Goal: Navigation & Orientation: Find specific page/section

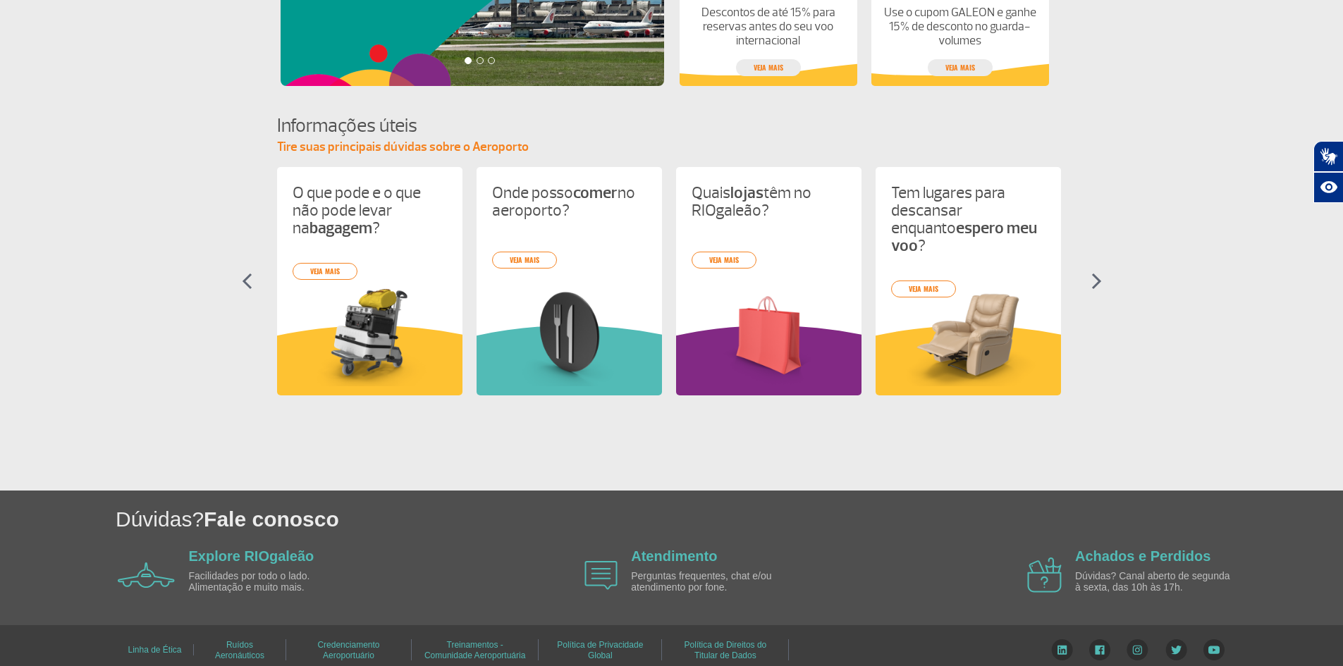
scroll to position [536, 0]
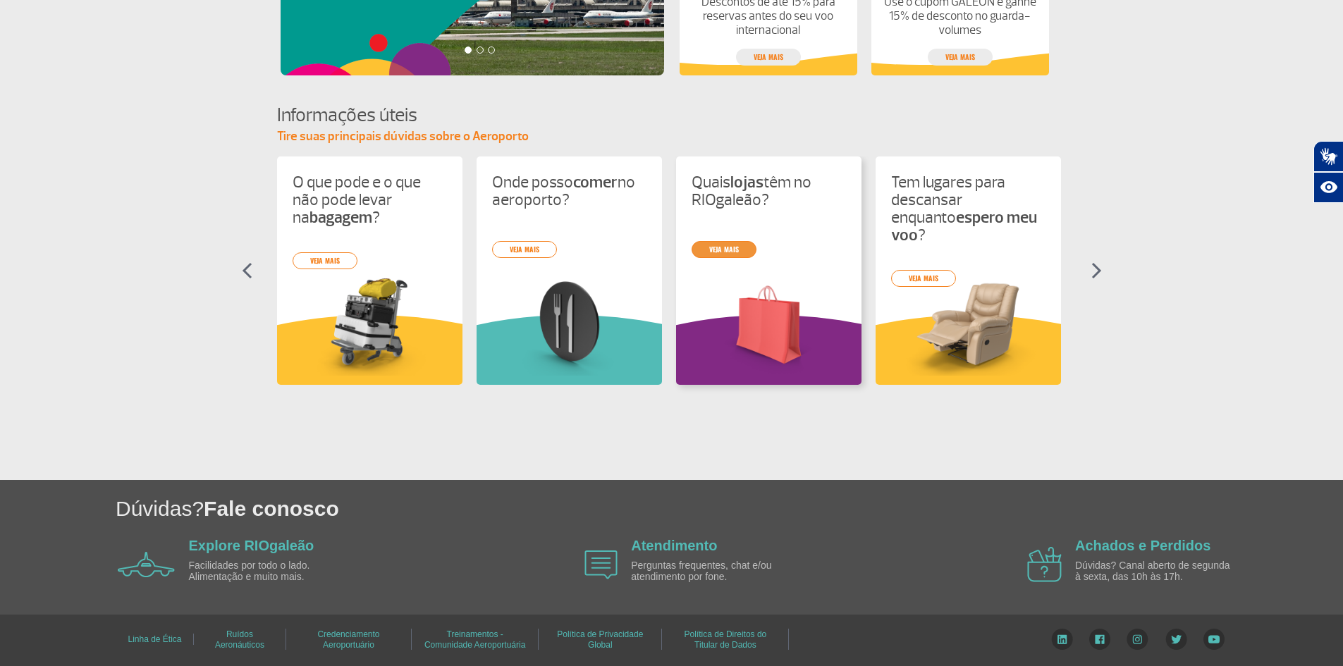
click at [734, 251] on link "veja mais" at bounding box center [723, 249] width 65 height 17
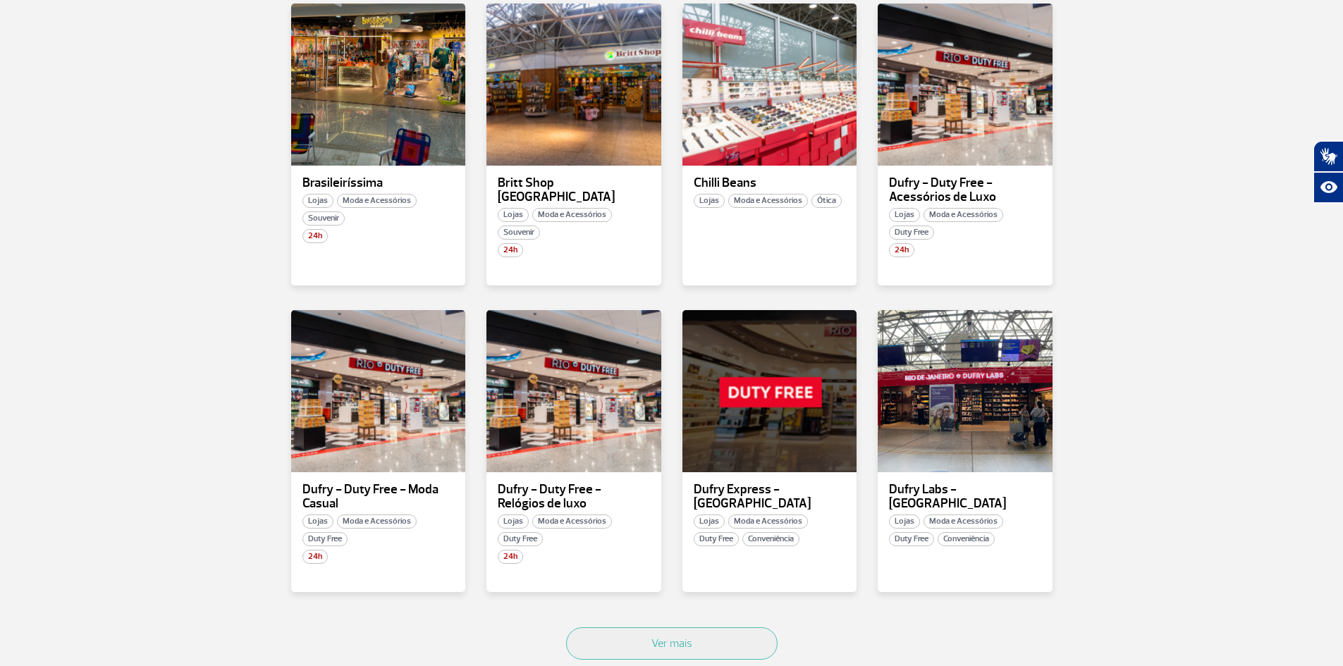
scroll to position [564, 0]
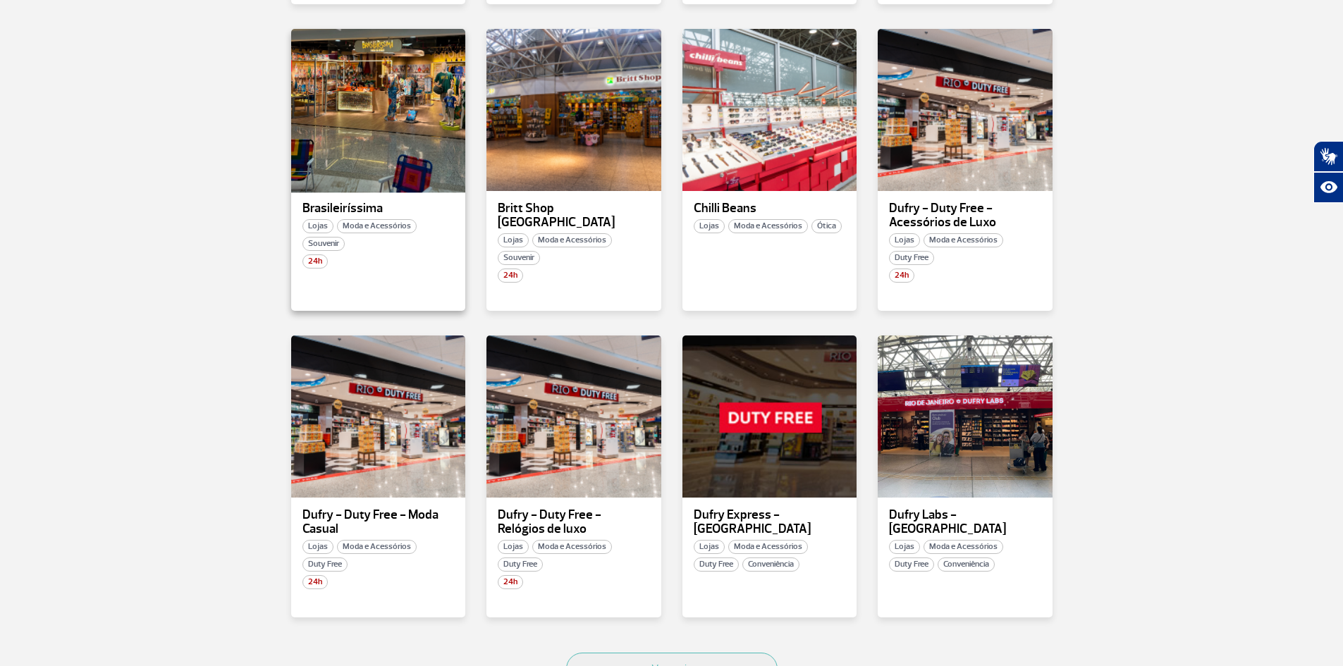
drag, startPoint x: 374, startPoint y: 136, endPoint x: 341, endPoint y: 135, distance: 33.1
click at [341, 135] on div at bounding box center [378, 110] width 178 height 166
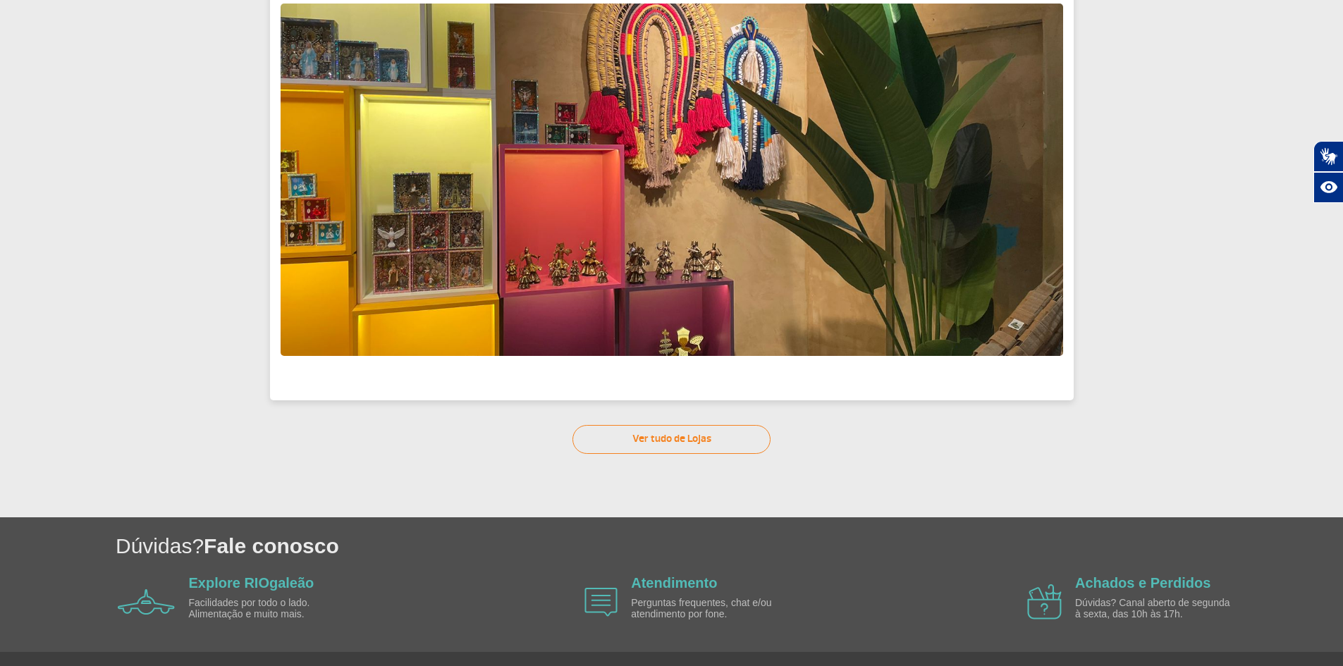
scroll to position [288, 0]
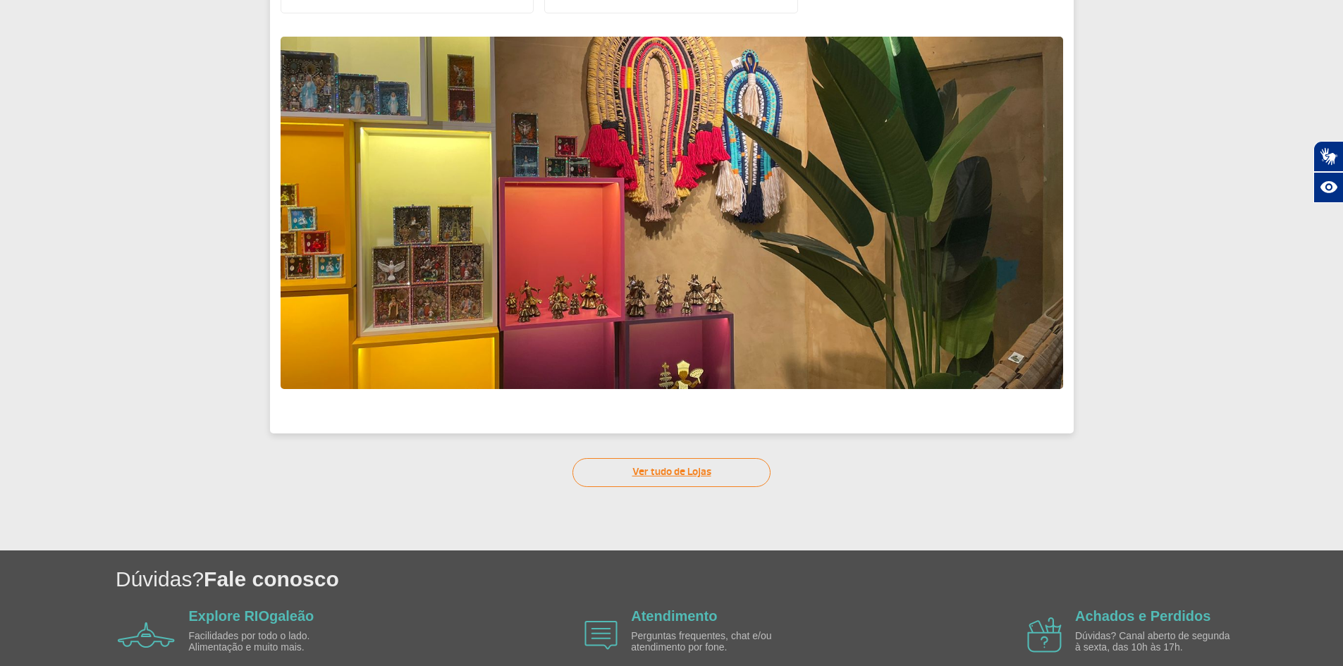
click at [703, 465] on link "Ver tudo de Lojas" at bounding box center [671, 472] width 198 height 29
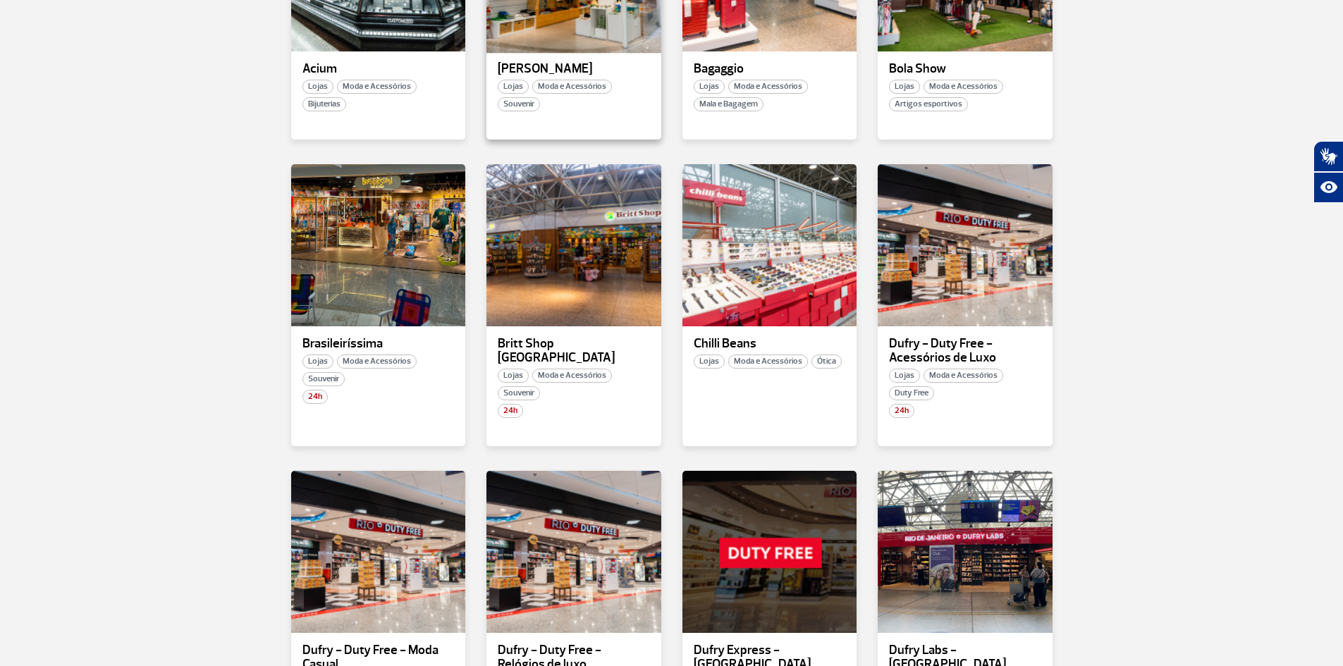
scroll to position [634, 0]
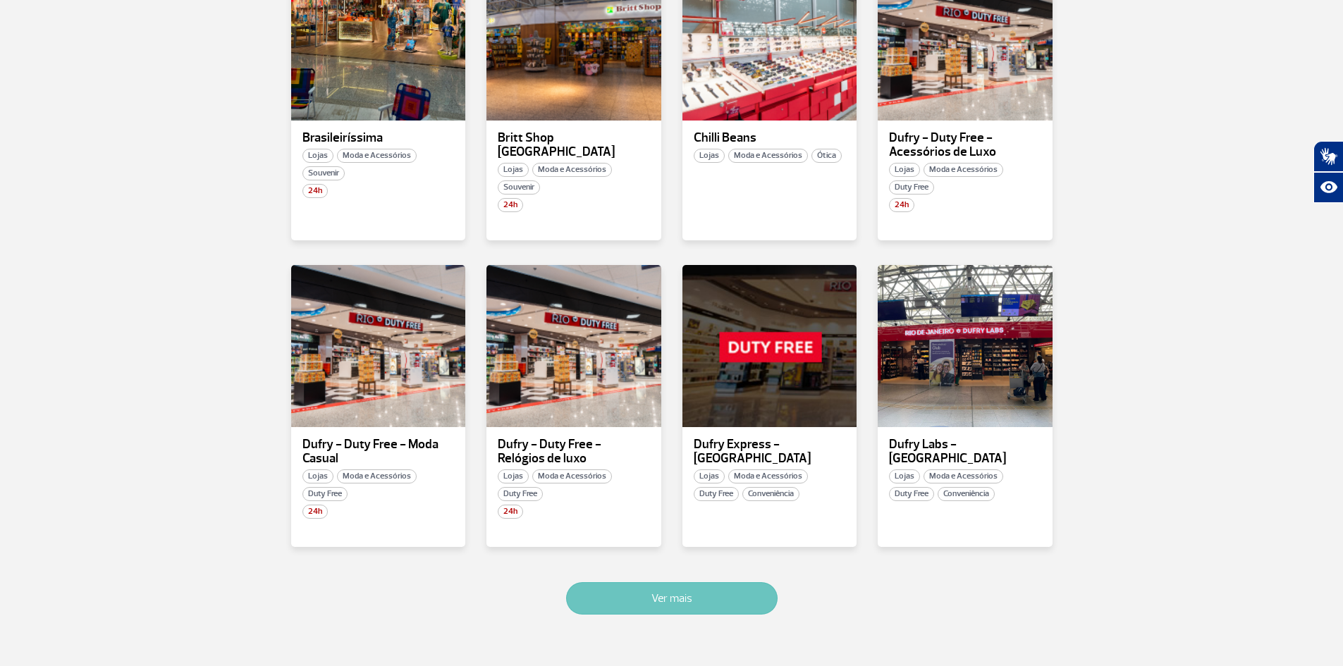
click at [698, 602] on button "Ver mais" at bounding box center [671, 598] width 211 height 32
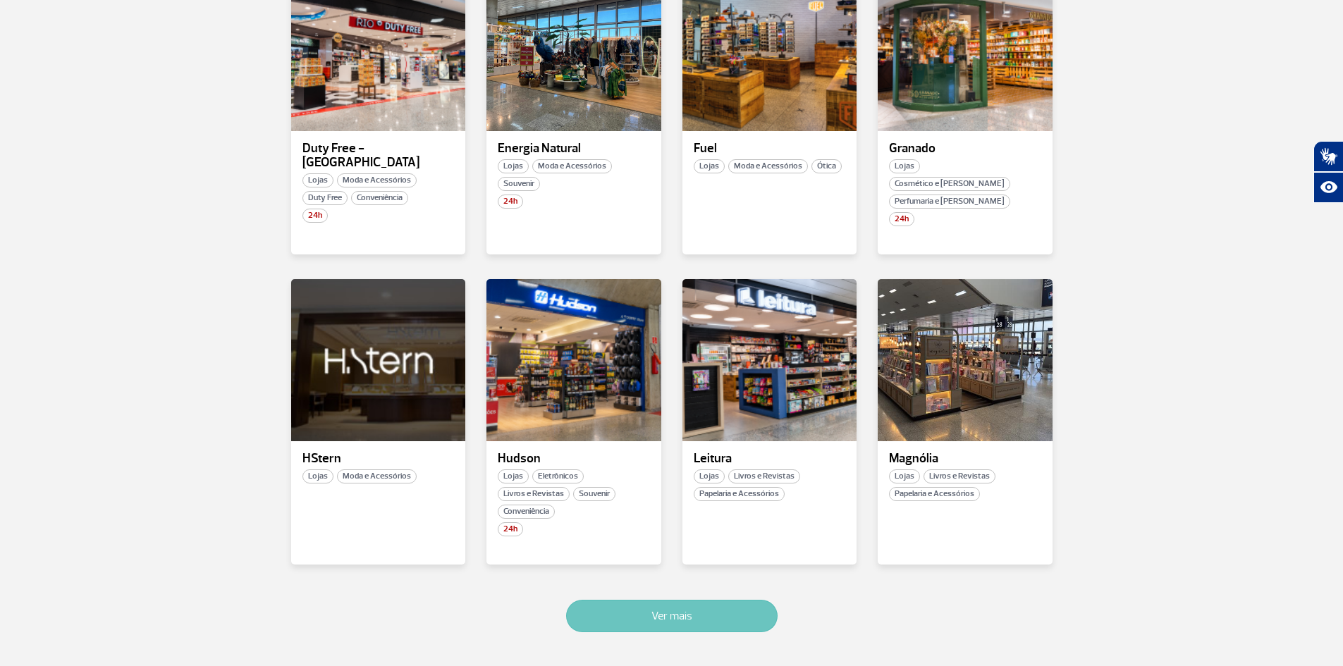
click at [709, 602] on button "Ver mais" at bounding box center [671, 616] width 211 height 32
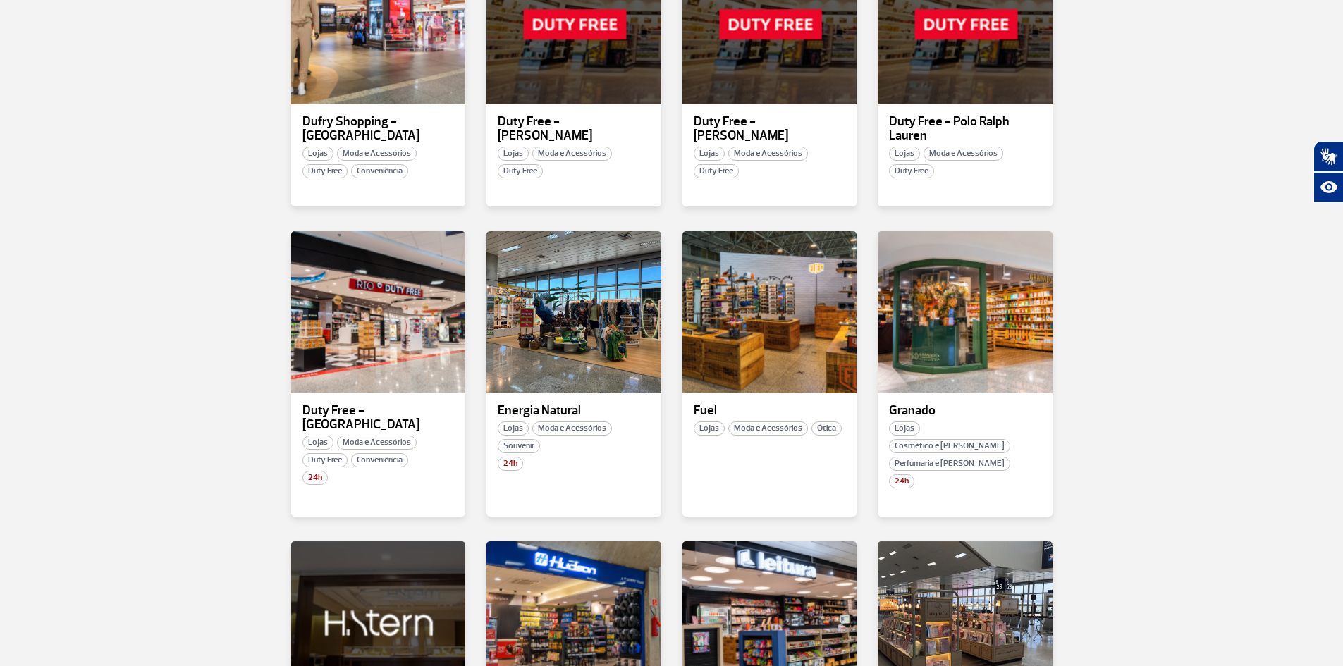
scroll to position [1244, 0]
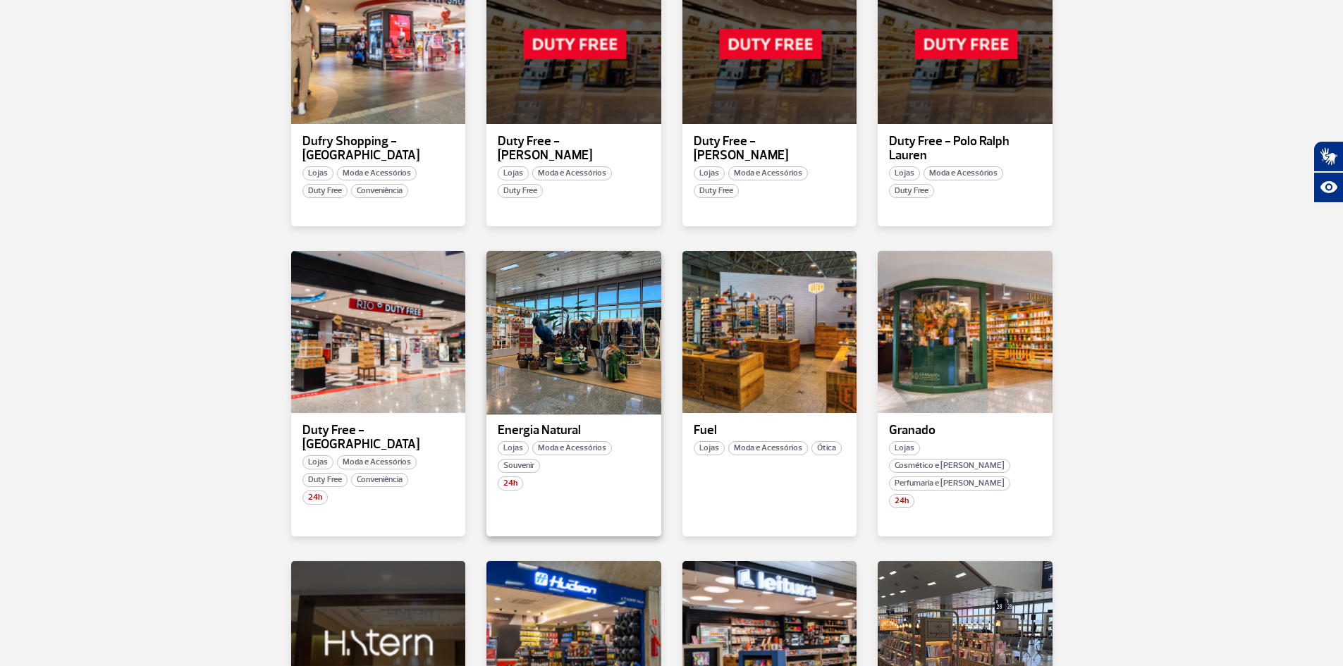
click at [561, 351] on div at bounding box center [574, 332] width 178 height 166
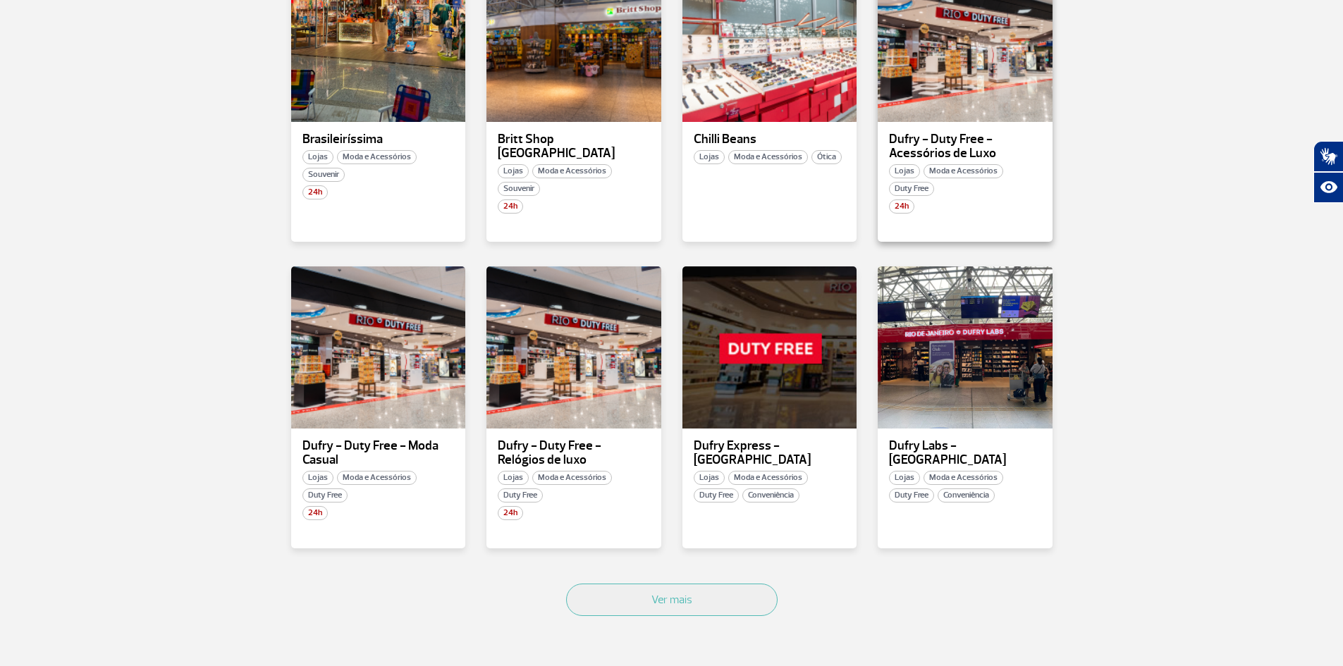
scroll to position [634, 0]
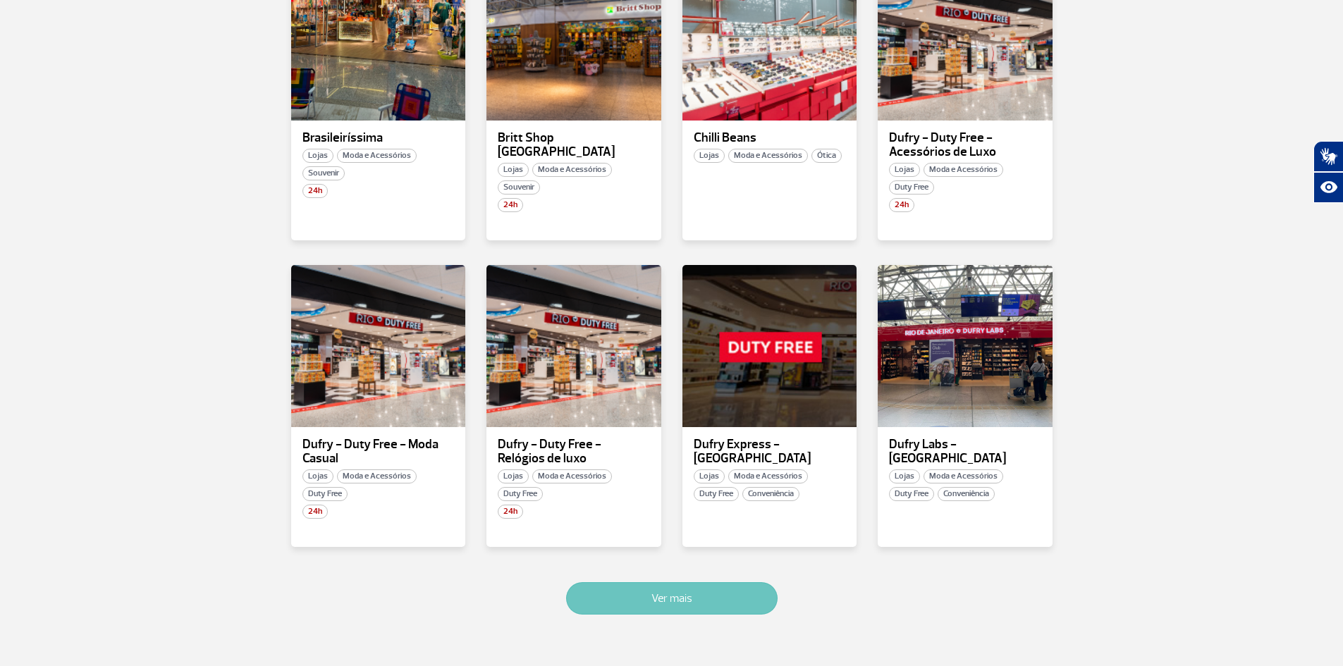
click at [756, 592] on button "Ver mais" at bounding box center [671, 598] width 211 height 32
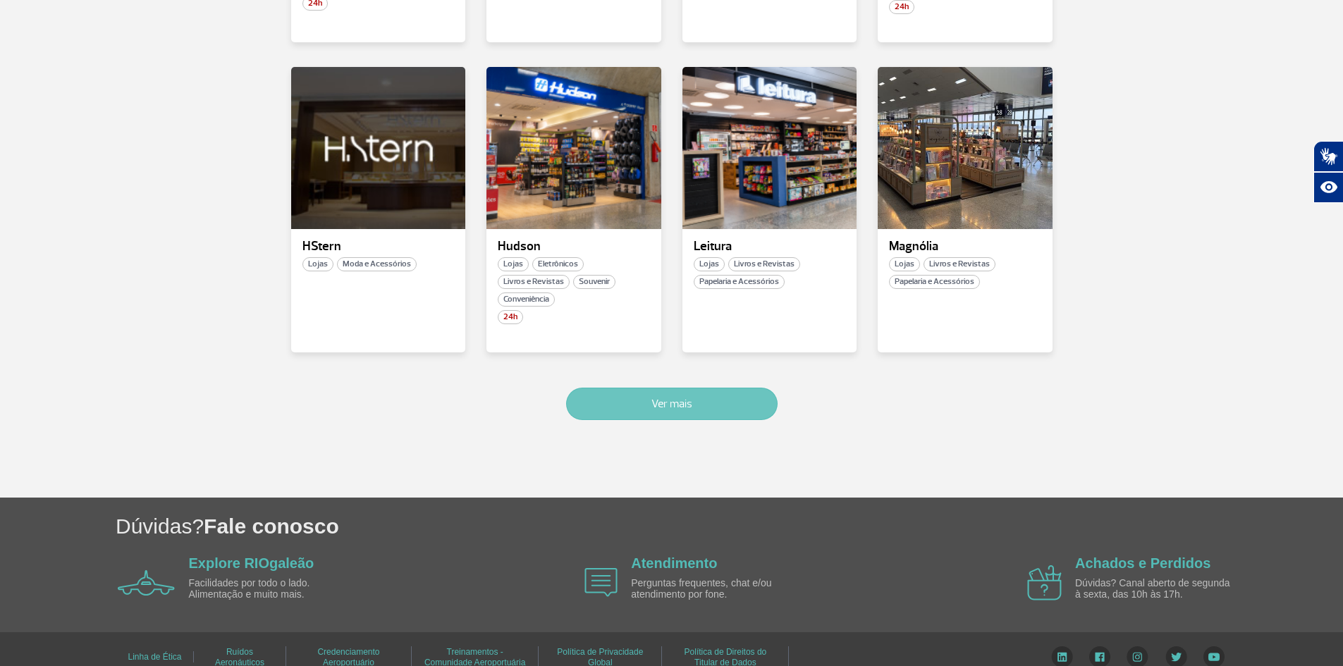
click at [705, 398] on button "Ver mais" at bounding box center [671, 404] width 211 height 32
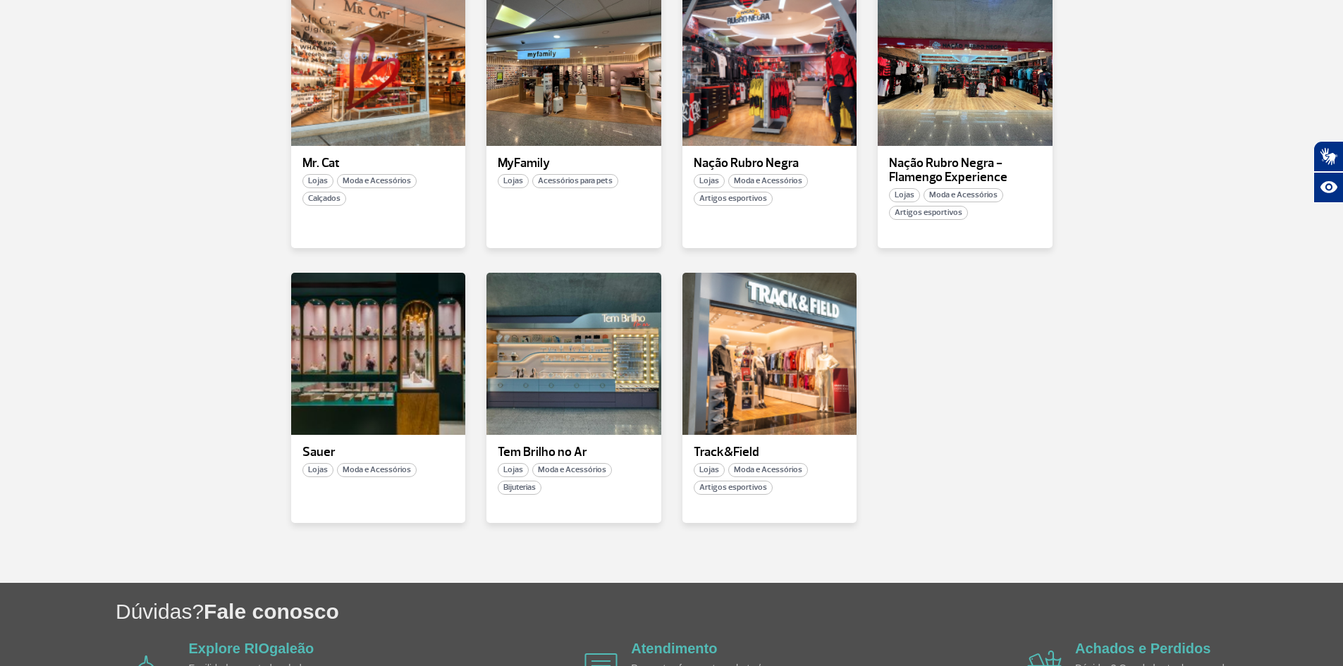
scroll to position [1935, 0]
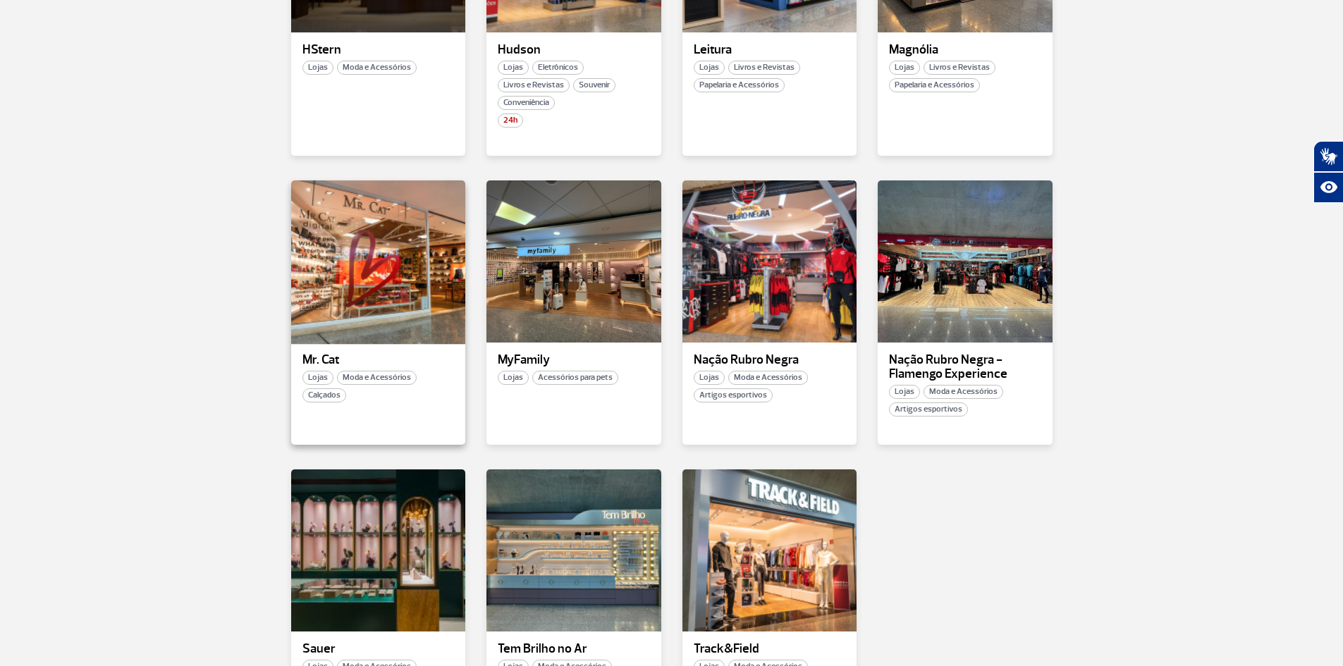
click at [395, 232] on div at bounding box center [378, 262] width 178 height 166
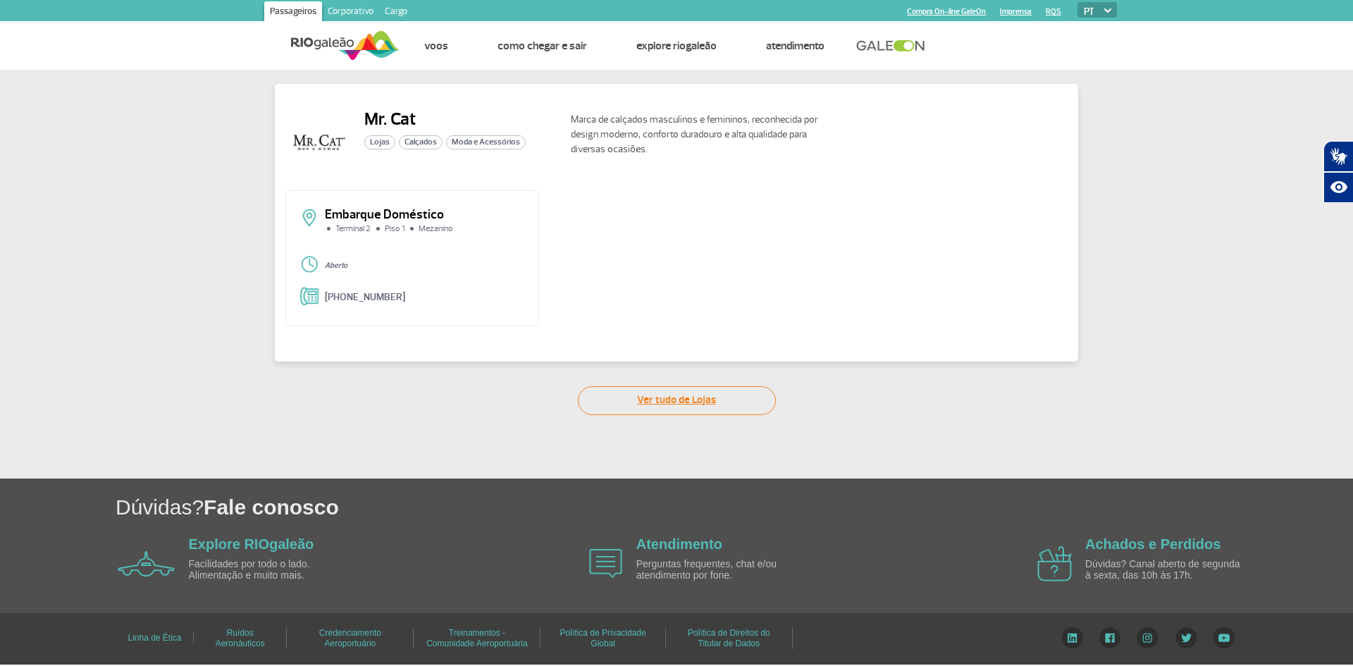
click at [637, 401] on link "Ver tudo de Lojas" at bounding box center [677, 400] width 198 height 29
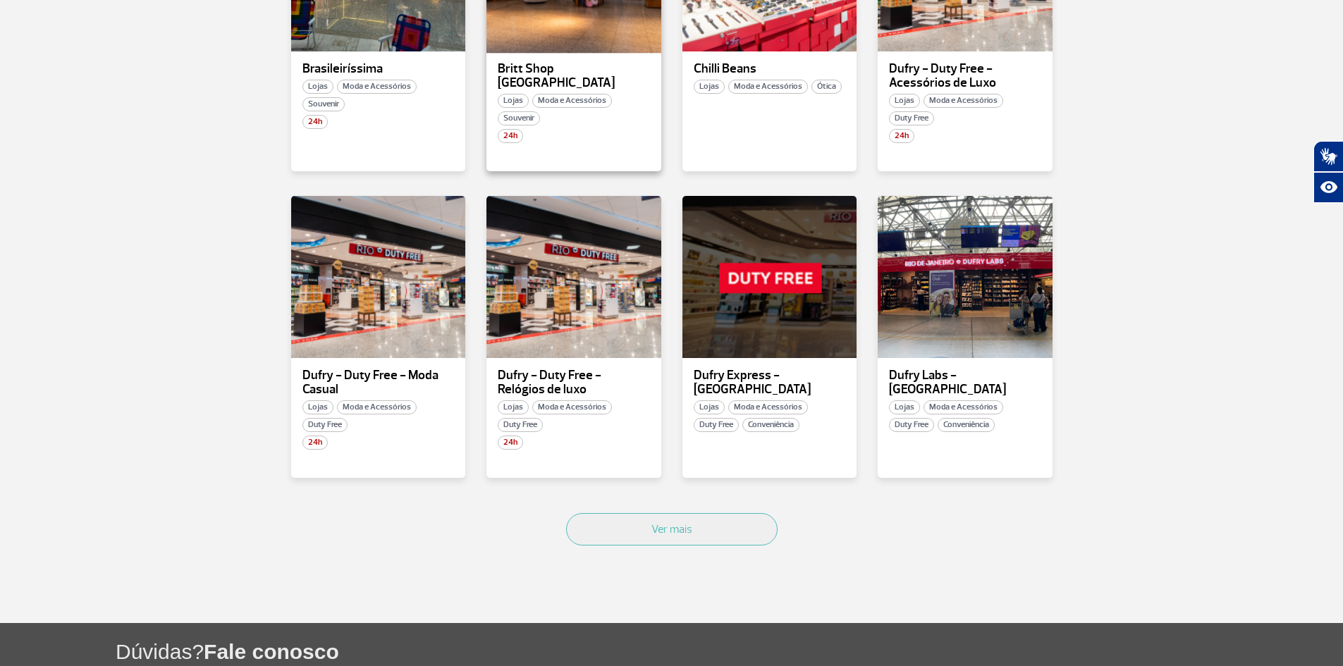
scroll to position [705, 0]
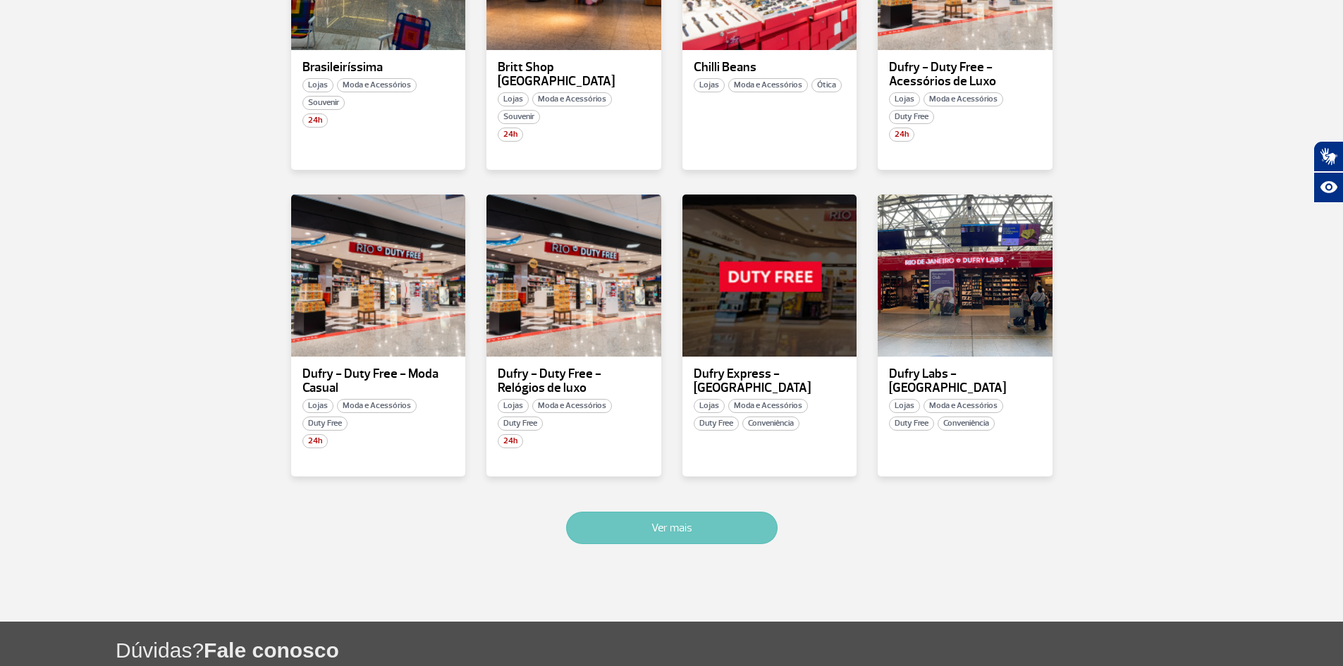
click at [684, 531] on button "Ver mais" at bounding box center [671, 528] width 211 height 32
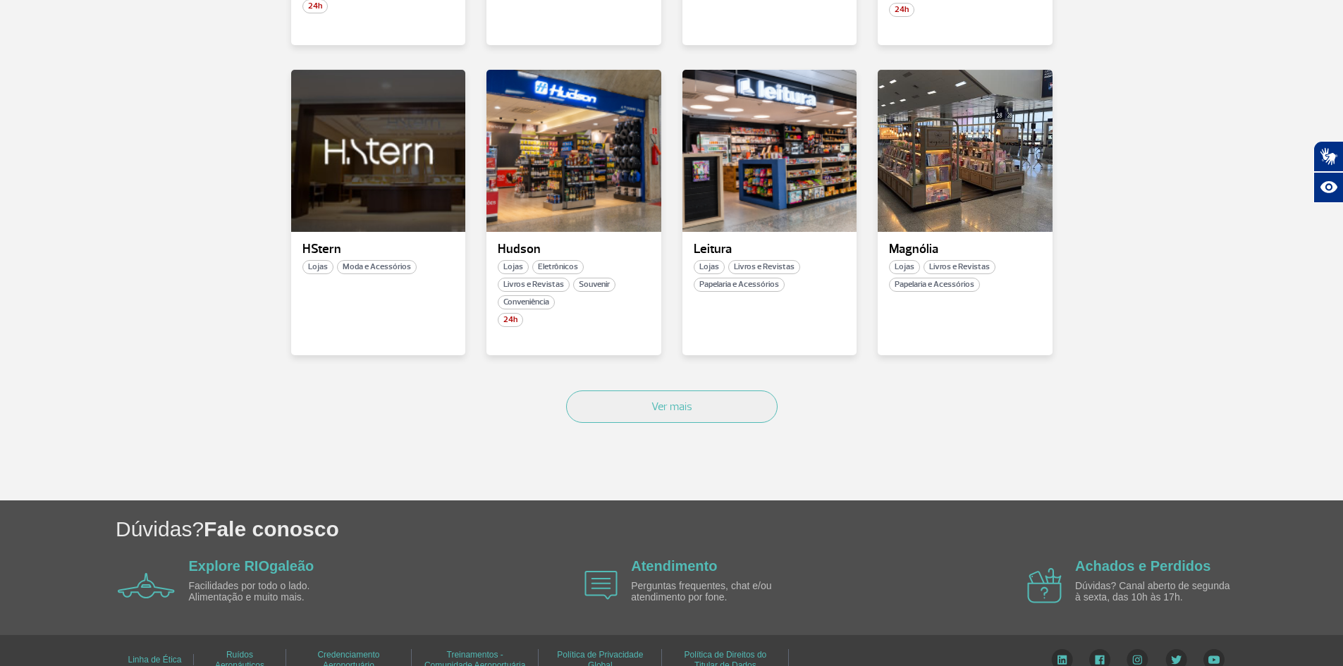
scroll to position [1738, 0]
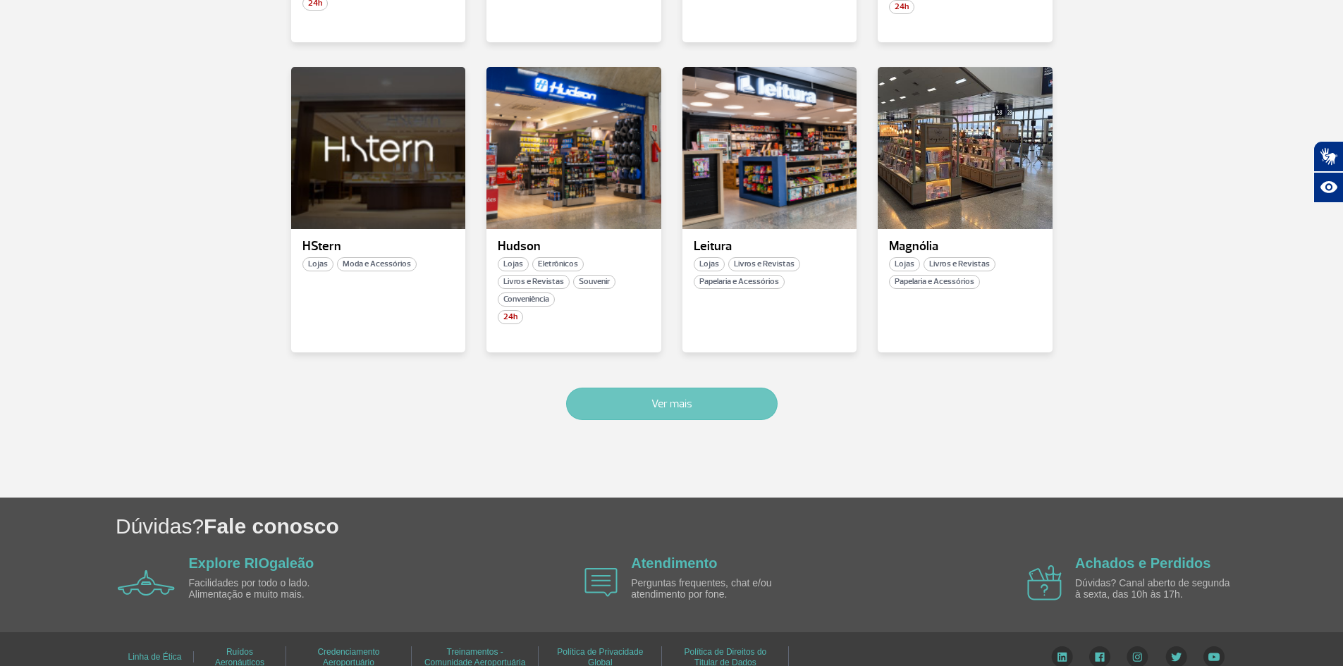
click at [595, 390] on button "Ver mais" at bounding box center [671, 404] width 211 height 32
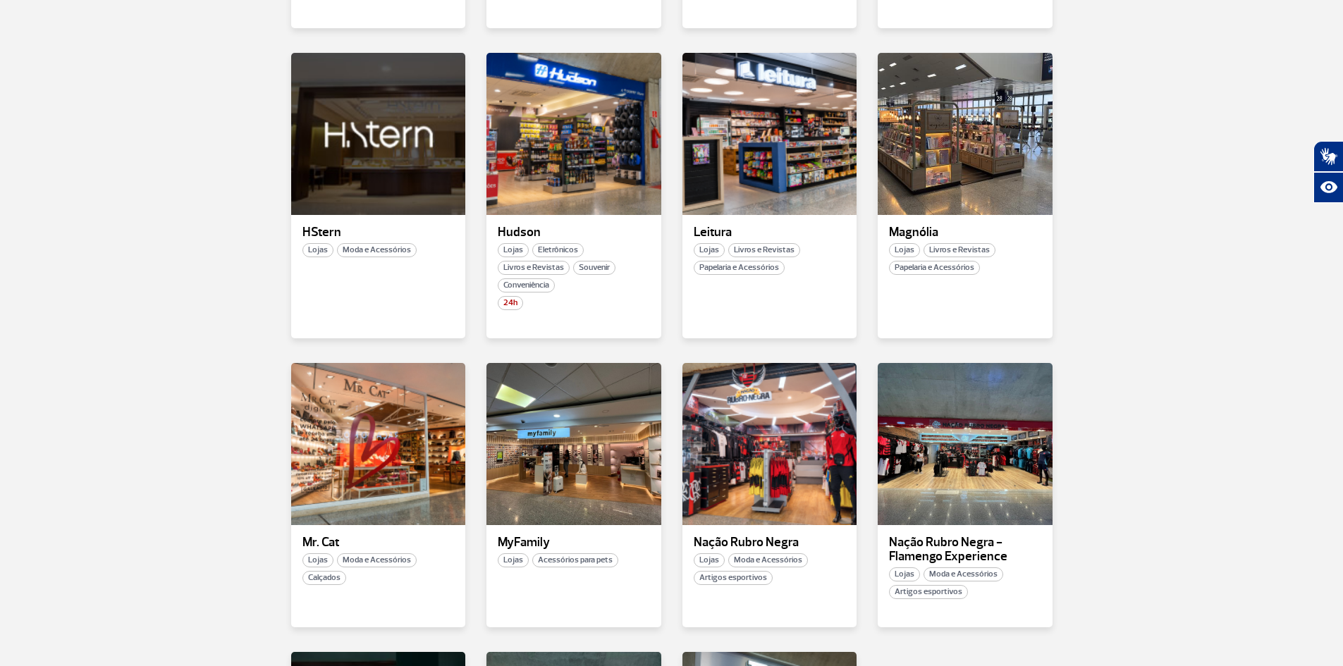
scroll to position [2217, 0]
